Goal: Task Accomplishment & Management: Use online tool/utility

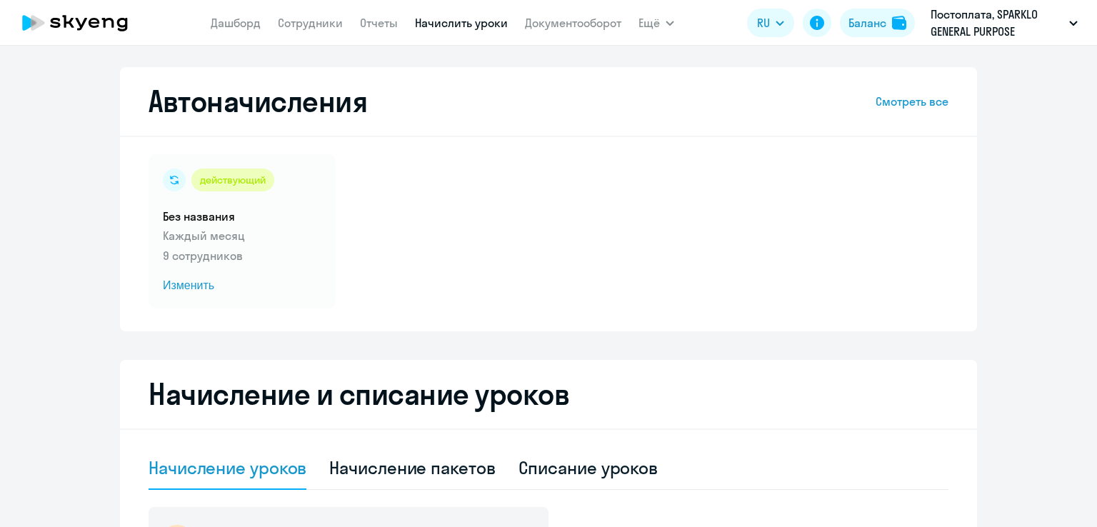
select select "10"
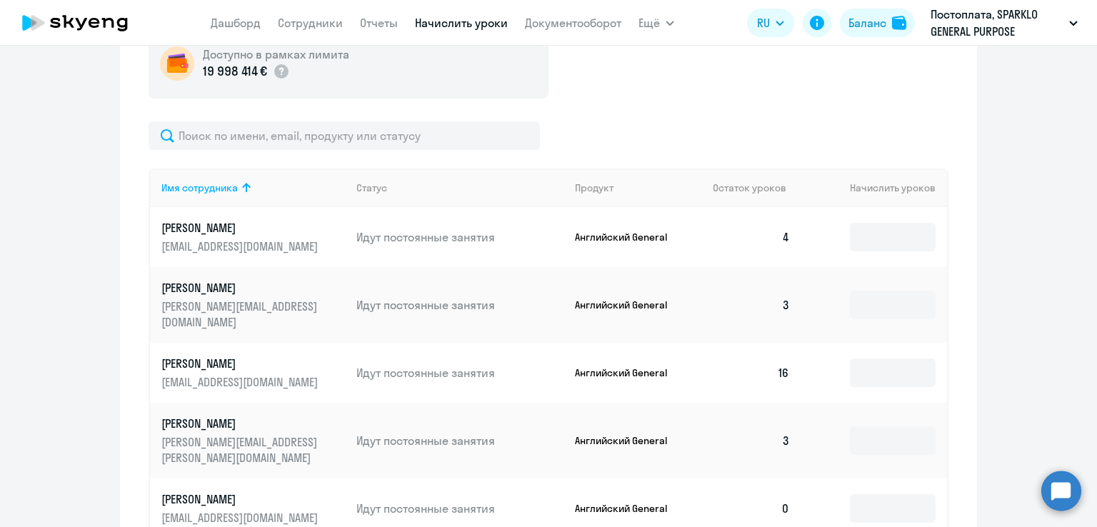
scroll to position [500, 0]
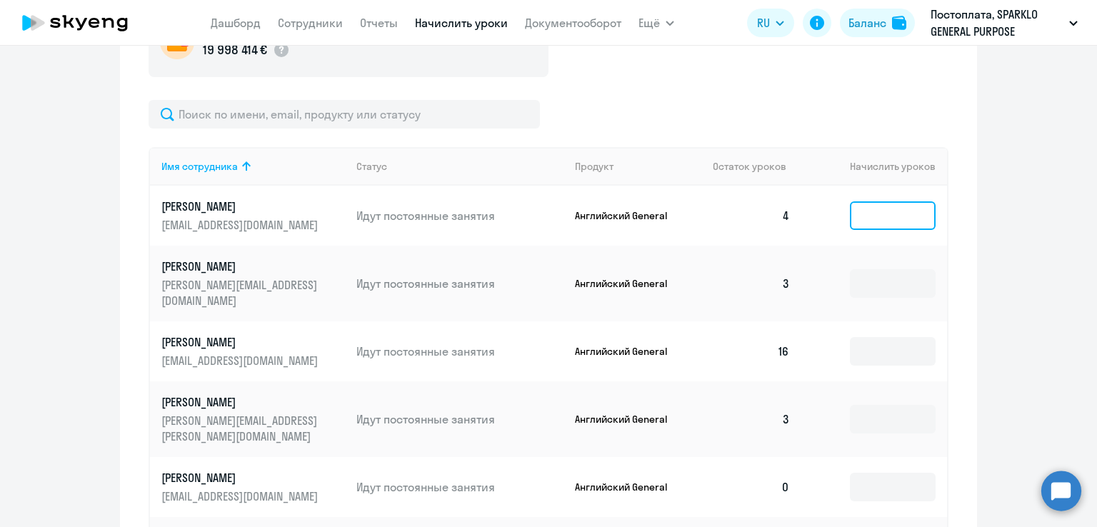
click at [885, 212] on input at bounding box center [893, 215] width 86 height 29
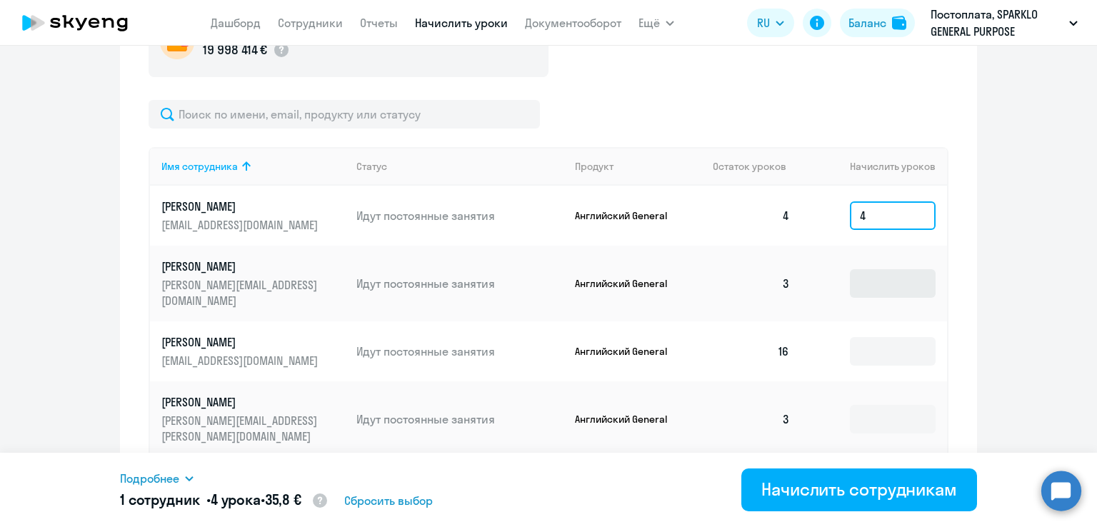
type input "4"
click at [909, 272] on input at bounding box center [893, 283] width 86 height 29
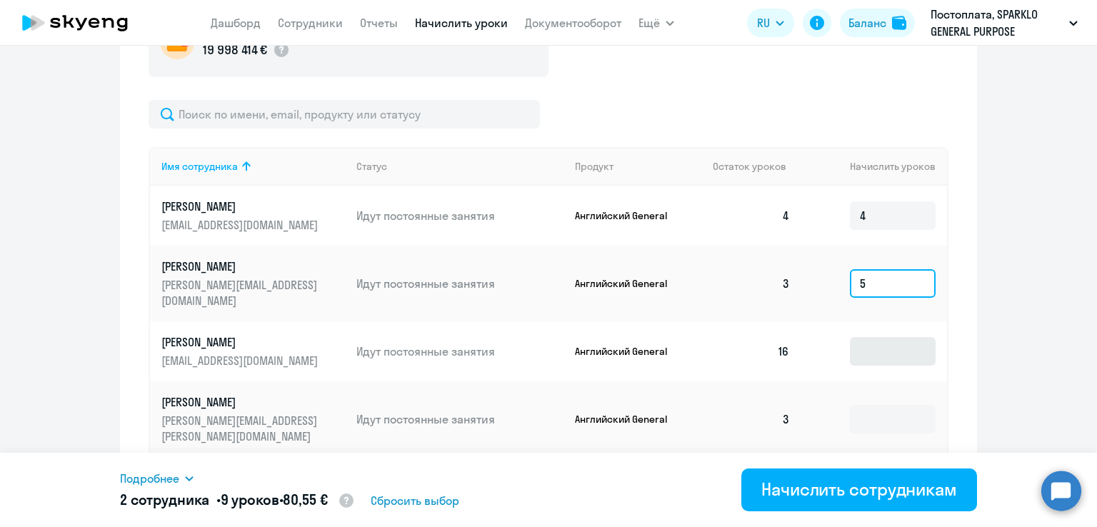
type input "5"
click at [882, 337] on input at bounding box center [893, 351] width 86 height 29
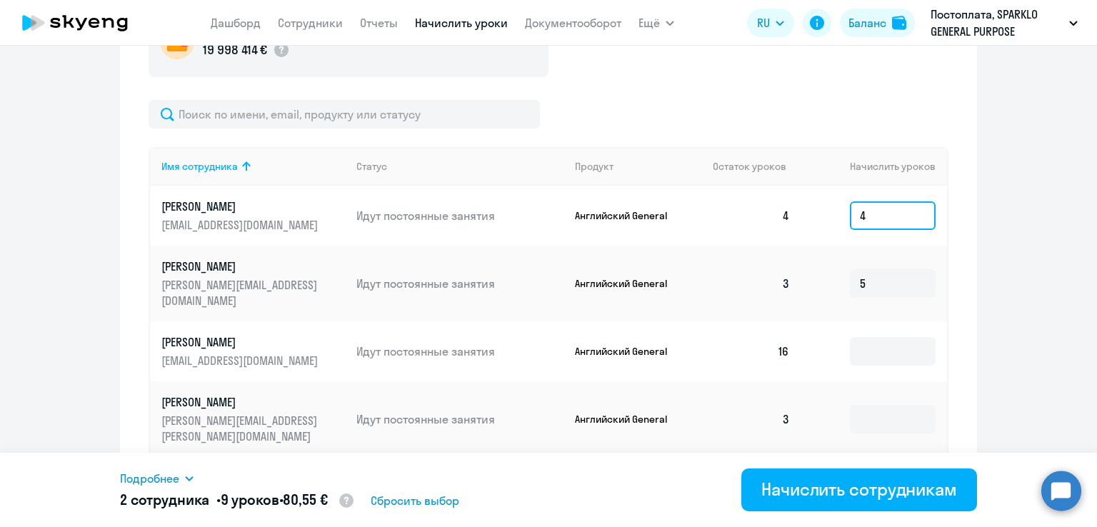
drag, startPoint x: 870, startPoint y: 226, endPoint x: 828, endPoint y: 235, distance: 42.3
click at [828, 232] on td "4" at bounding box center [874, 216] width 146 height 60
type input "8"
drag, startPoint x: 865, startPoint y: 272, endPoint x: 847, endPoint y: 281, distance: 19.5
click at [834, 276] on td "5" at bounding box center [874, 284] width 146 height 76
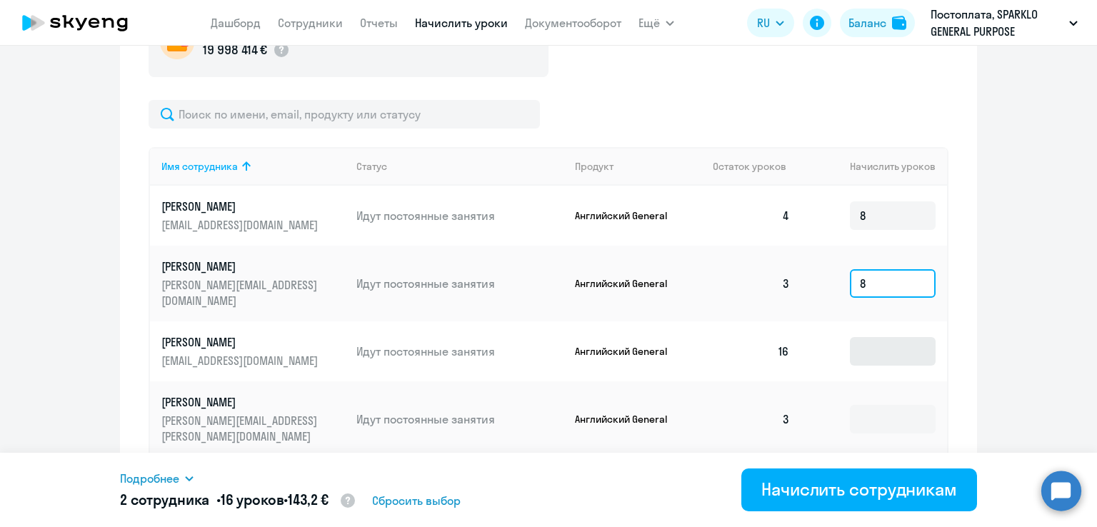
type input "8"
click at [857, 337] on input at bounding box center [893, 351] width 86 height 29
type input "8"
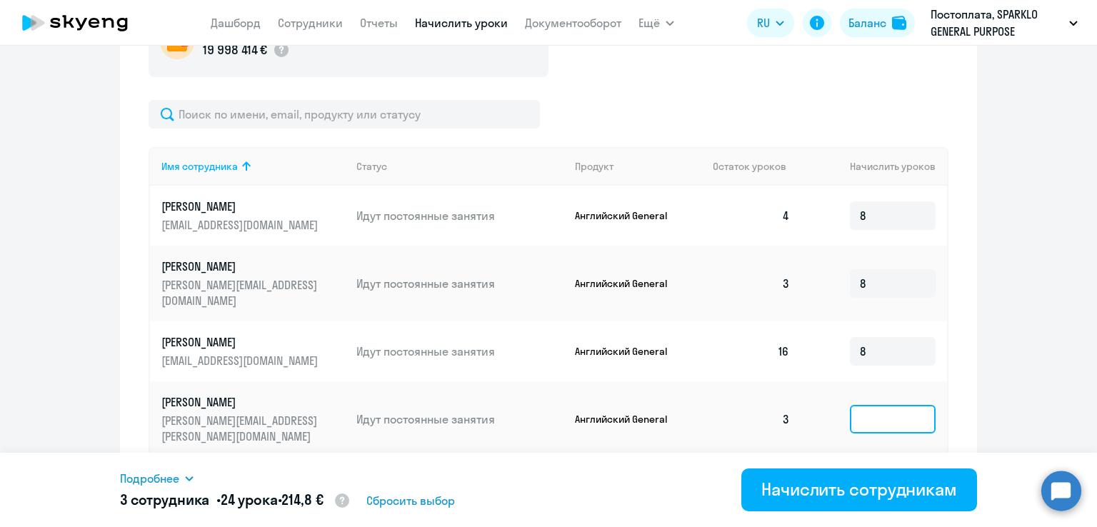
click at [861, 405] on input at bounding box center [893, 419] width 86 height 29
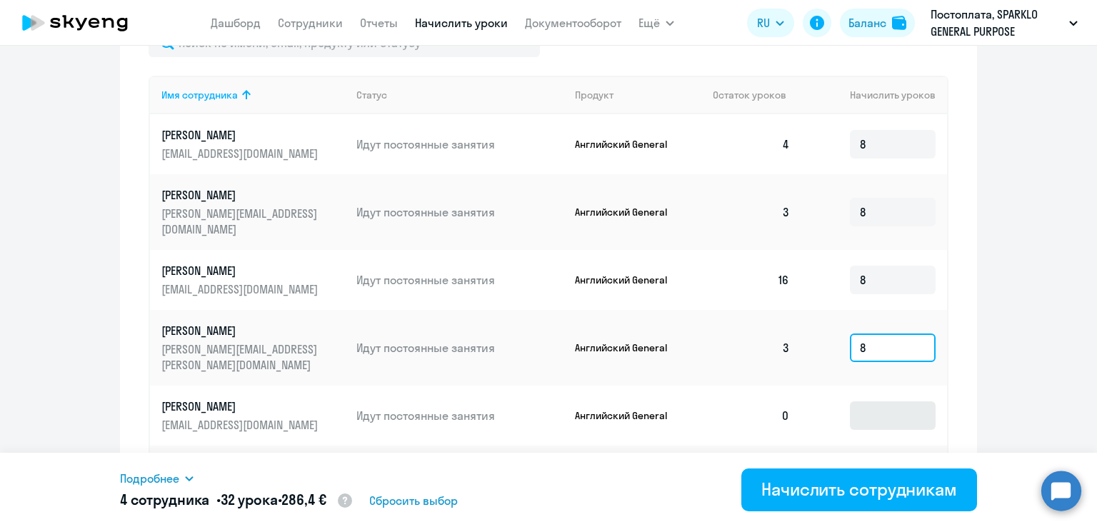
type input "8"
click at [871, 401] on input at bounding box center [893, 415] width 86 height 29
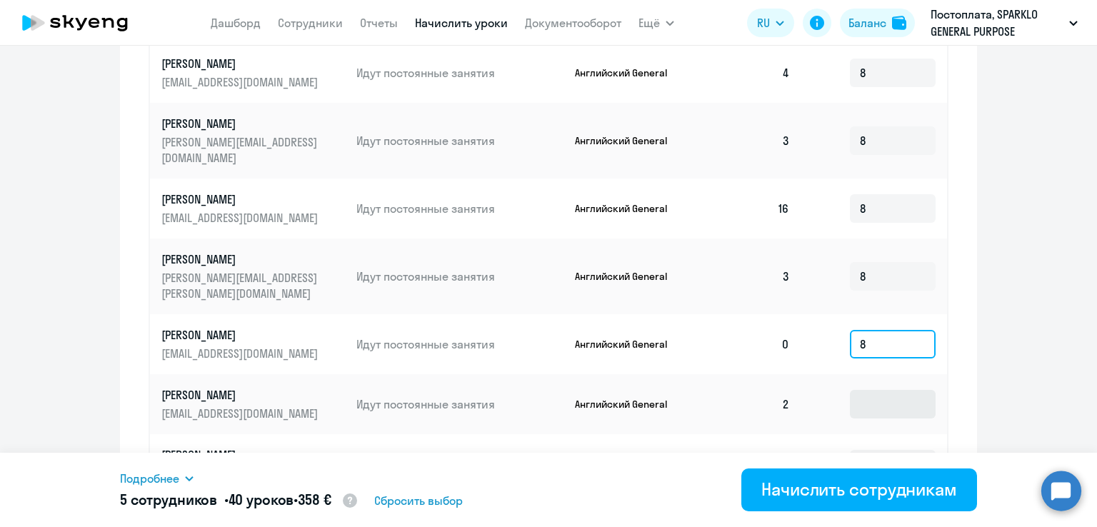
type input "8"
click at [870, 390] on input at bounding box center [893, 404] width 86 height 29
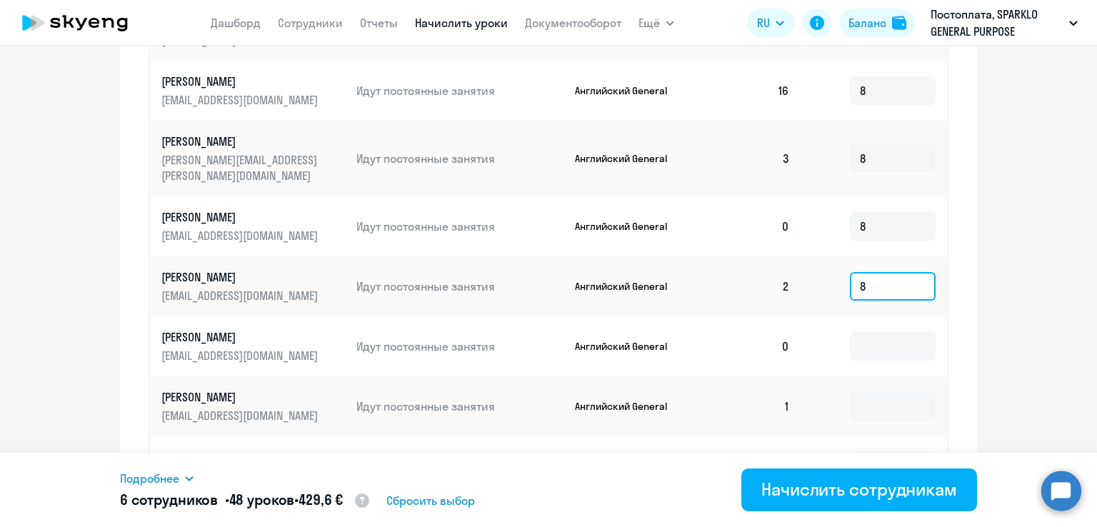
scroll to position [785, 0]
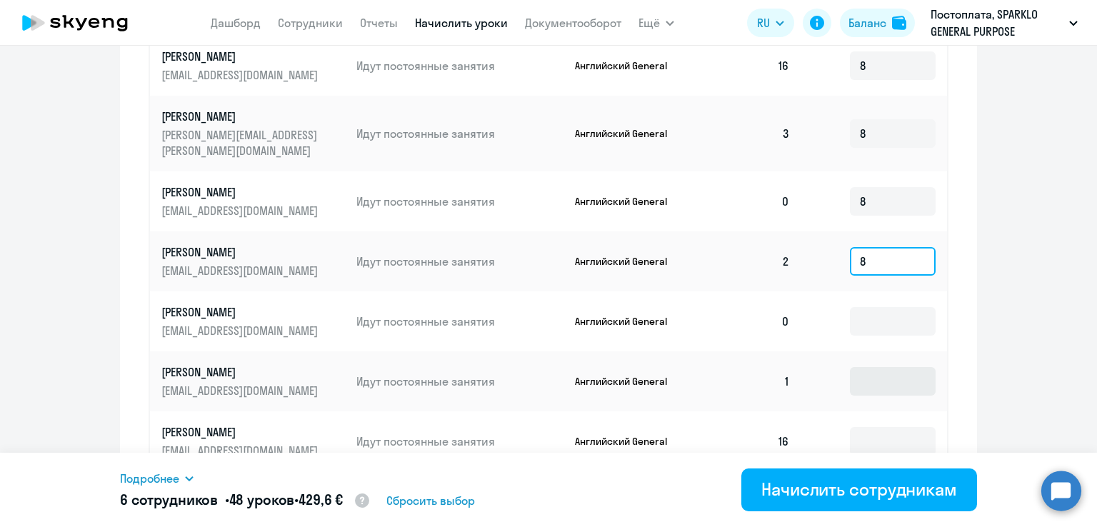
type input "8"
click at [865, 367] on input at bounding box center [893, 381] width 86 height 29
type input "8"
click at [871, 427] on input at bounding box center [893, 441] width 86 height 29
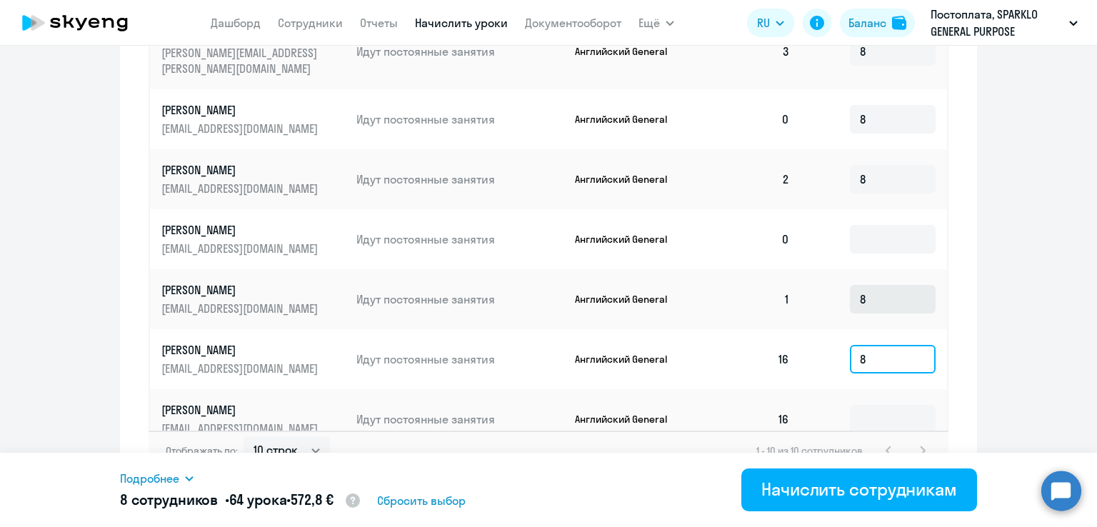
scroll to position [878, 0]
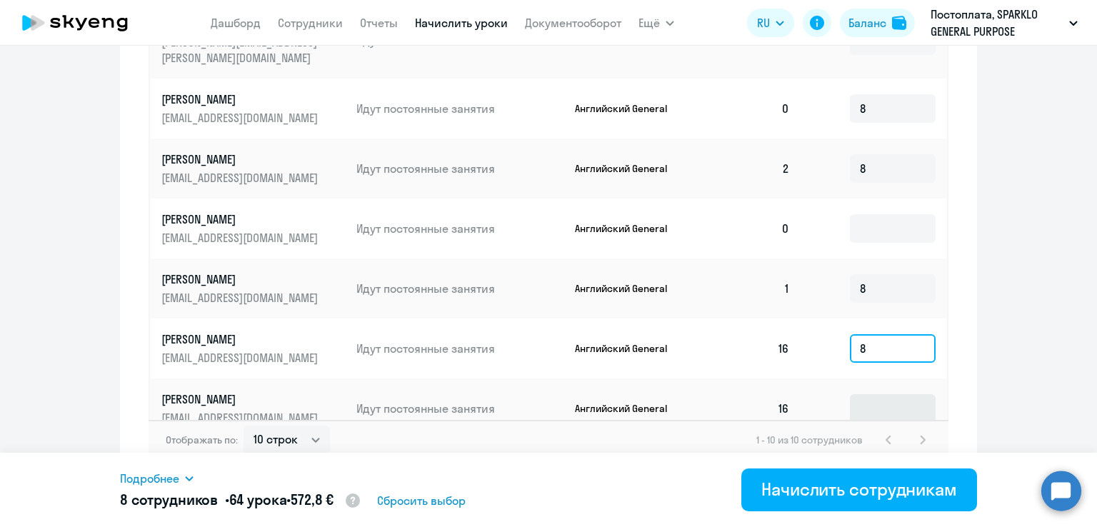
type input "8"
click at [867, 394] on input at bounding box center [893, 408] width 86 height 29
type input "8"
click at [931, 341] on td "8" at bounding box center [874, 348] width 146 height 60
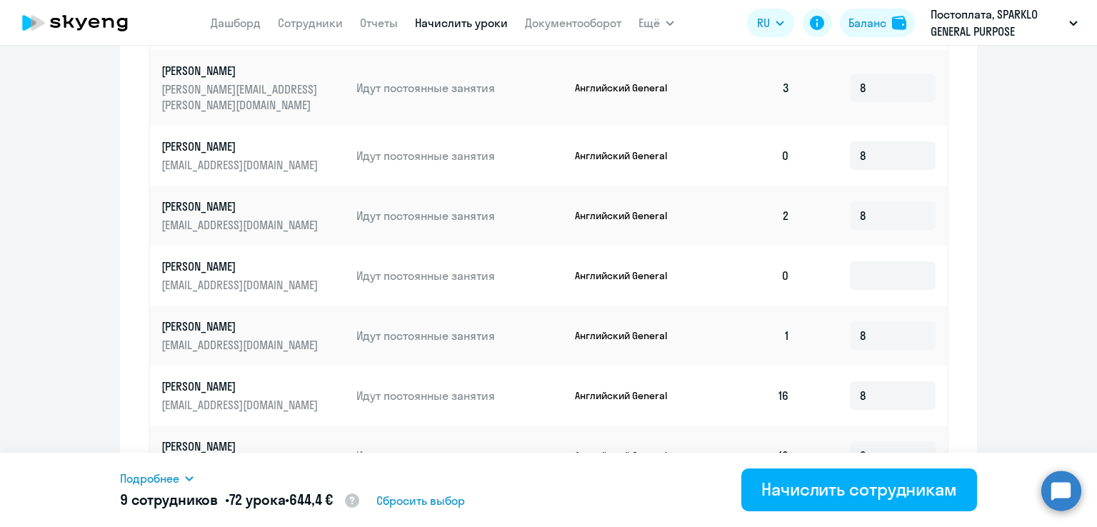
scroll to position [807, 0]
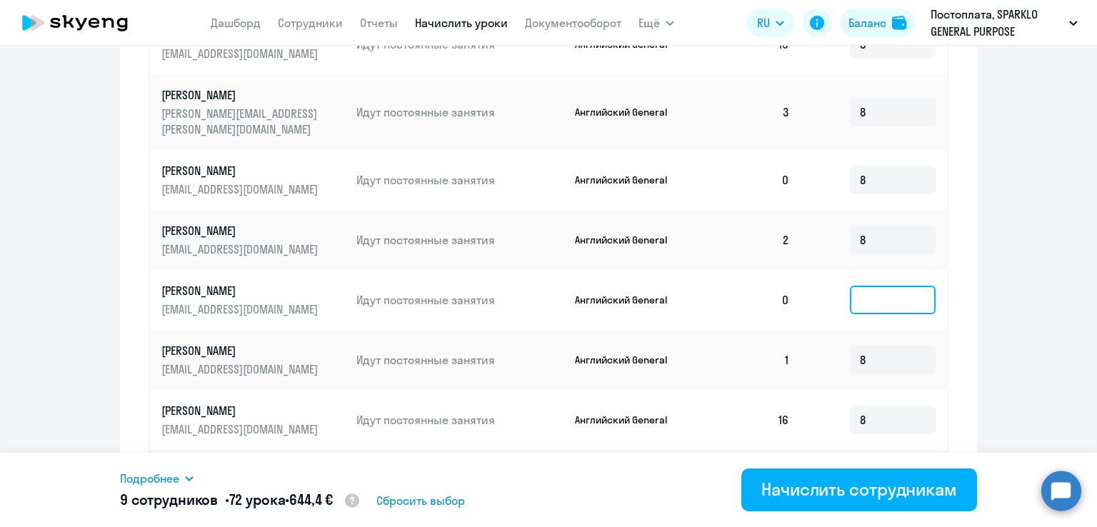
click at [887, 286] on input at bounding box center [893, 300] width 86 height 29
type input "0"
click at [939, 281] on td "0" at bounding box center [874, 300] width 146 height 60
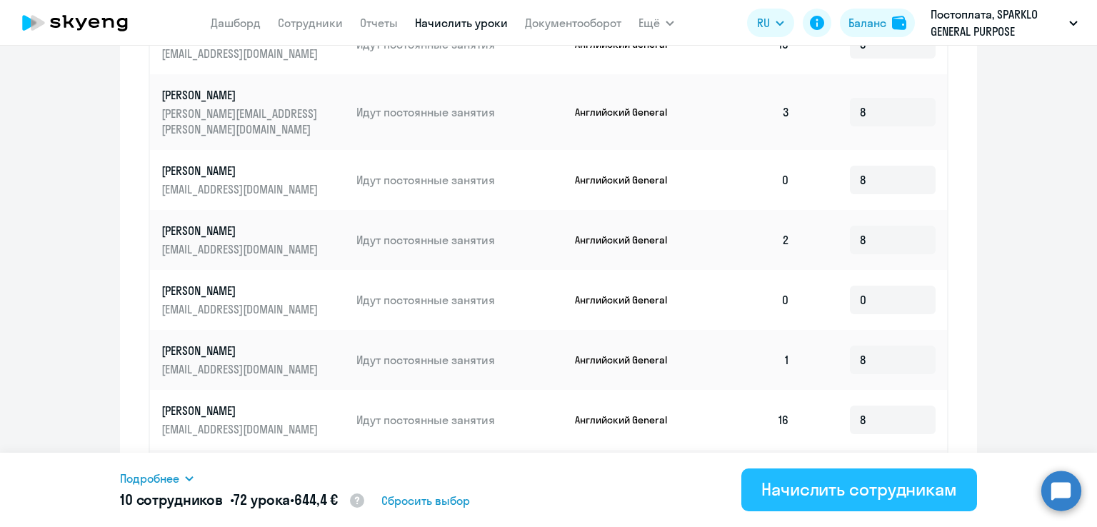
click at [920, 489] on div "Начислить сотрудникам" at bounding box center [859, 489] width 196 height 23
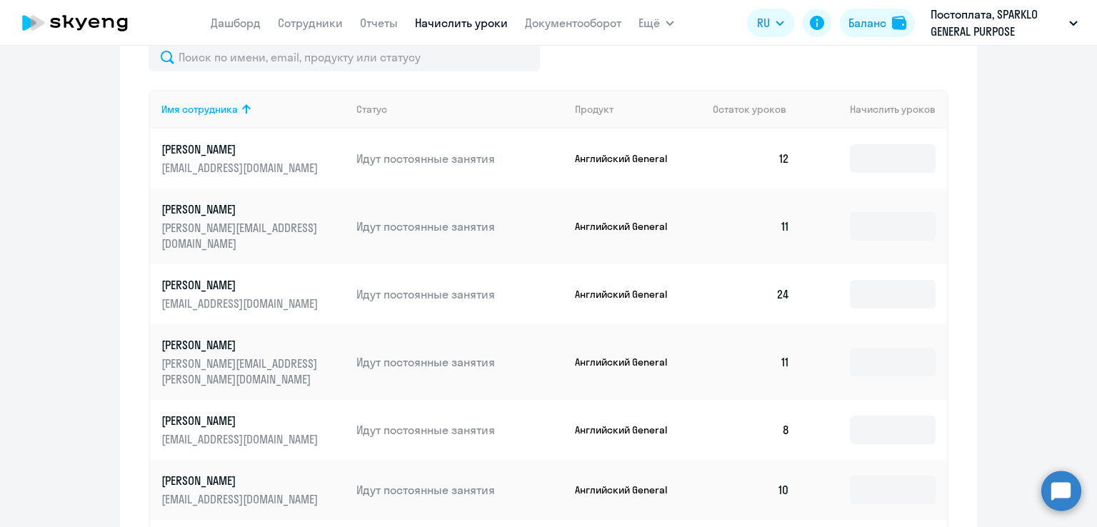
scroll to position [593, 0]
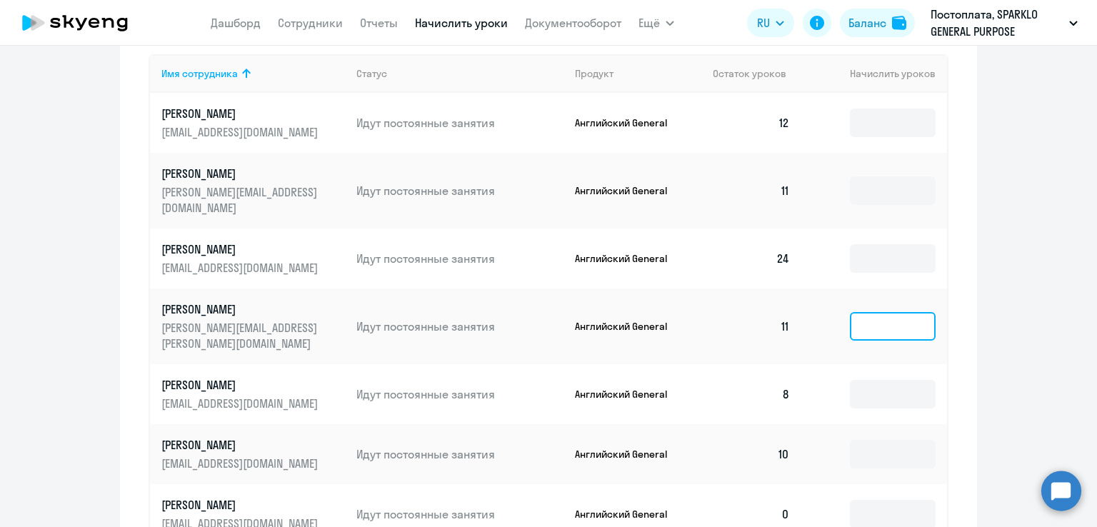
click at [885, 312] on input at bounding box center [893, 326] width 86 height 29
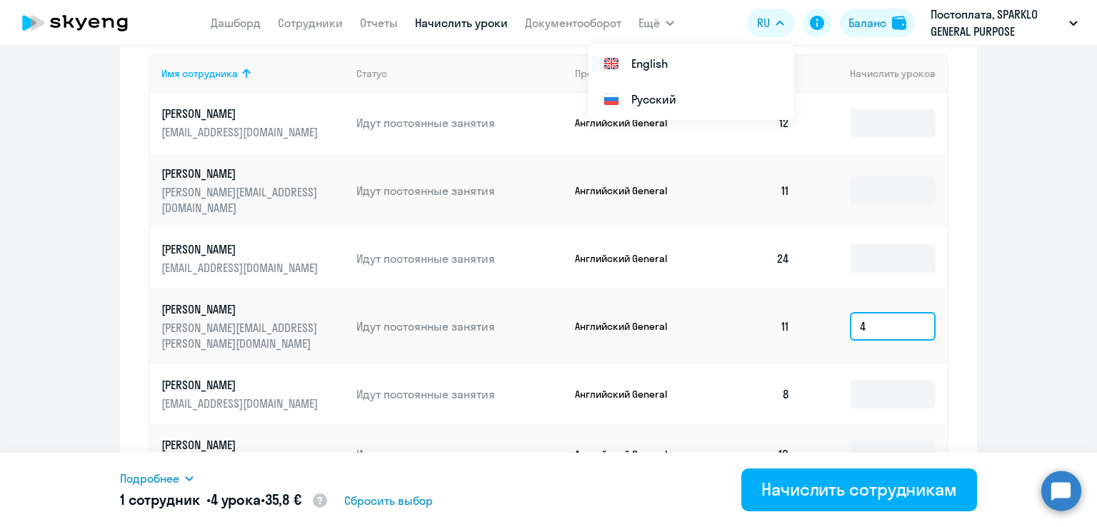
type input "4"
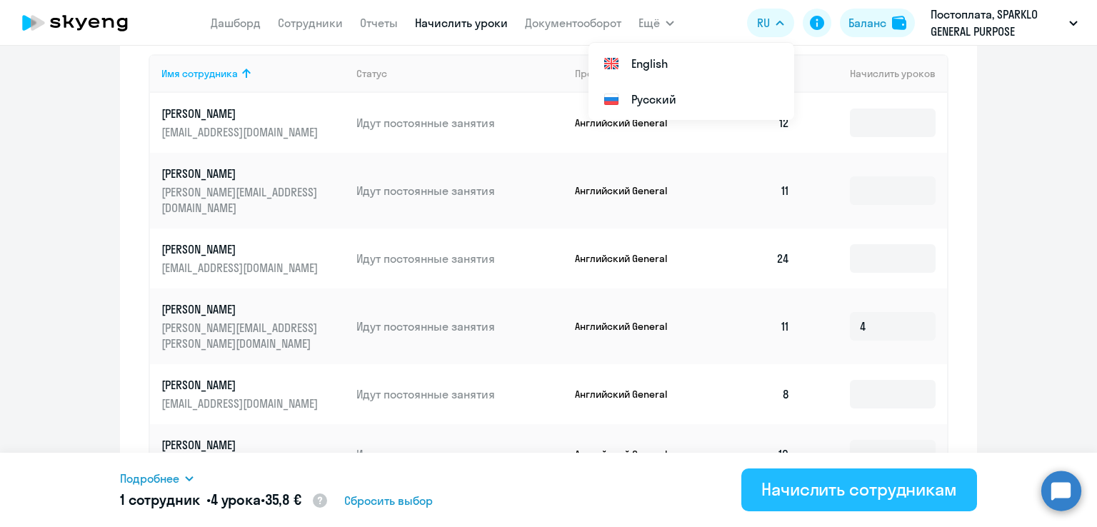
click at [891, 495] on div "Начислить сотрудникам" at bounding box center [859, 489] width 196 height 23
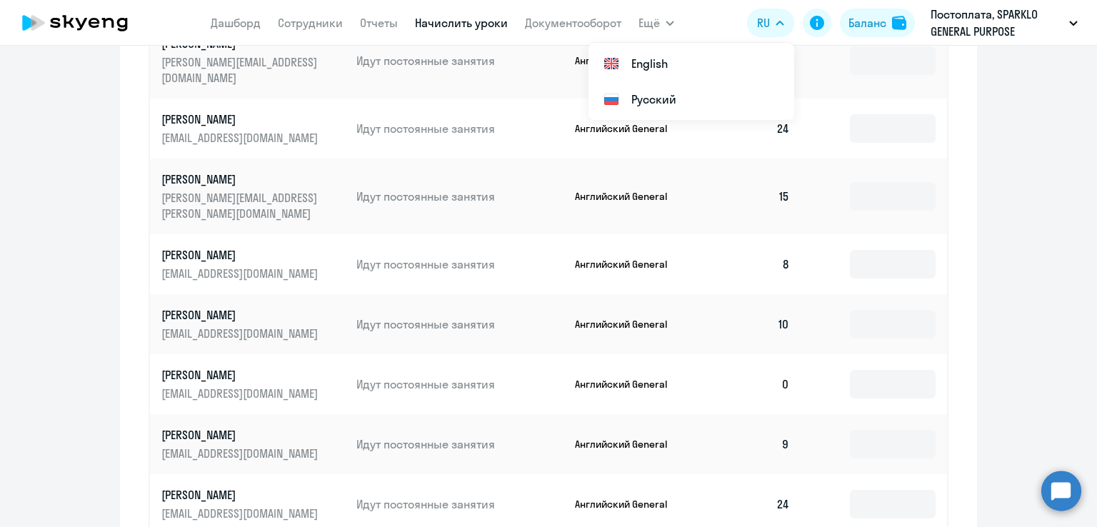
scroll to position [807, 0]
